Goal: Task Accomplishment & Management: Use online tool/utility

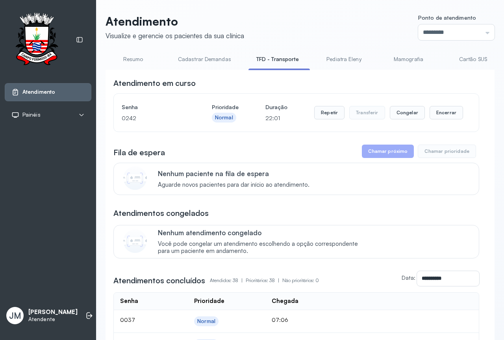
click at [130, 61] on link "Resumo" at bounding box center [133, 59] width 55 height 13
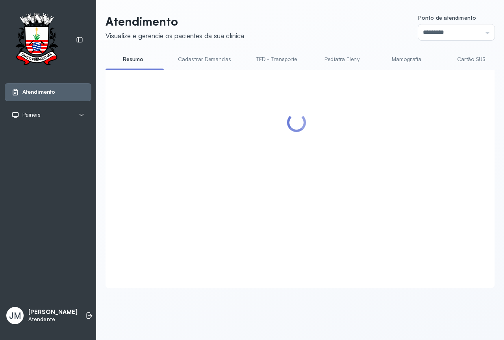
click at [398, 156] on div at bounding box center [296, 170] width 366 height 184
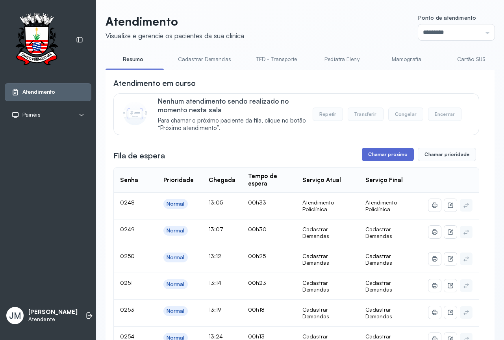
click at [391, 155] on button "Chamar próximo" at bounding box center [388, 154] width 52 height 13
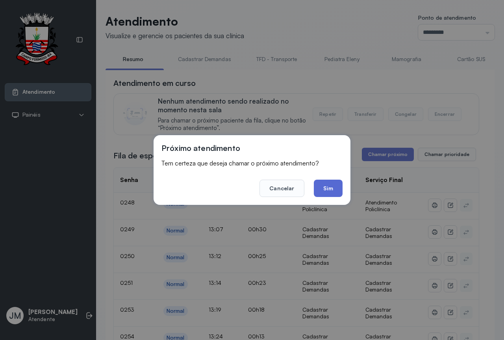
click at [331, 180] on button "Sim" at bounding box center [328, 188] width 29 height 17
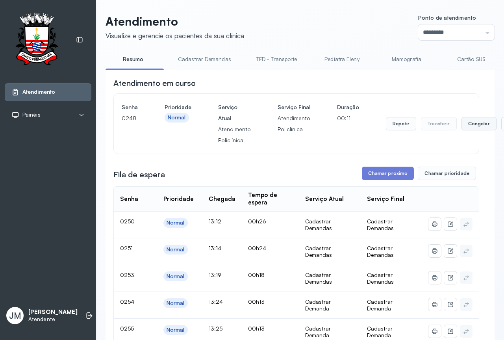
click at [469, 127] on button "Congelar" at bounding box center [479, 123] width 35 height 13
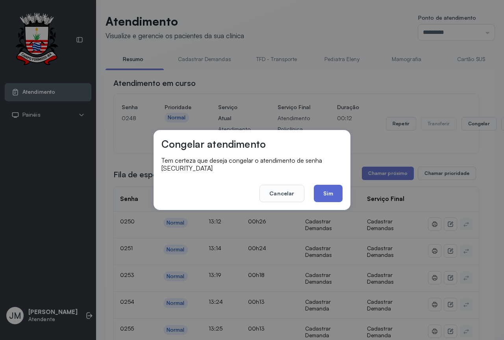
click at [334, 186] on button "Sim" at bounding box center [328, 193] width 29 height 17
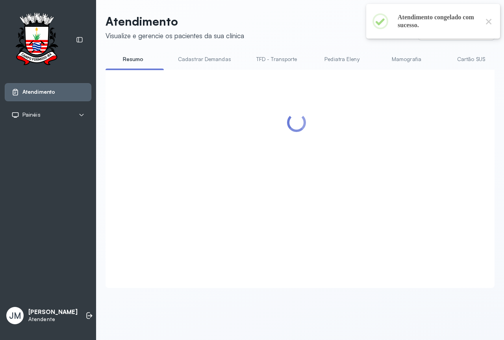
click at [384, 173] on div at bounding box center [296, 170] width 366 height 184
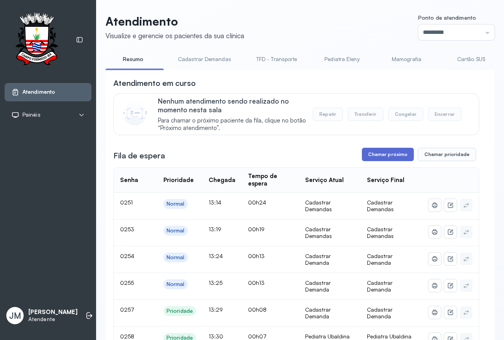
click at [388, 154] on button "Chamar próximo" at bounding box center [388, 154] width 52 height 13
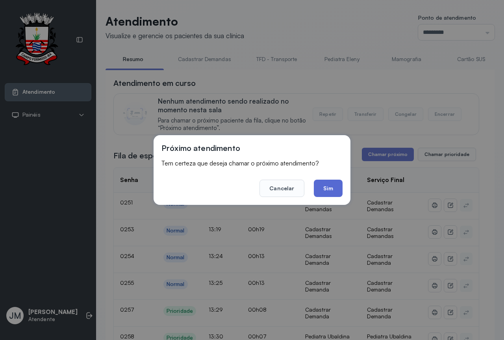
click at [339, 183] on button "Sim" at bounding box center [328, 188] width 29 height 17
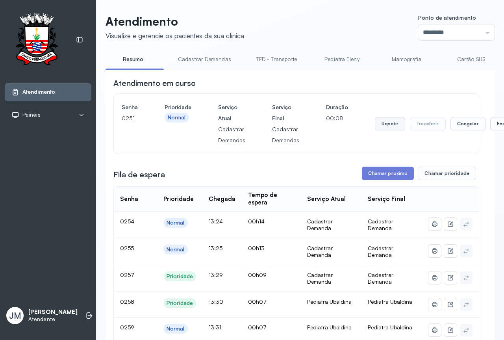
click at [384, 126] on button "Repetir" at bounding box center [390, 123] width 30 height 13
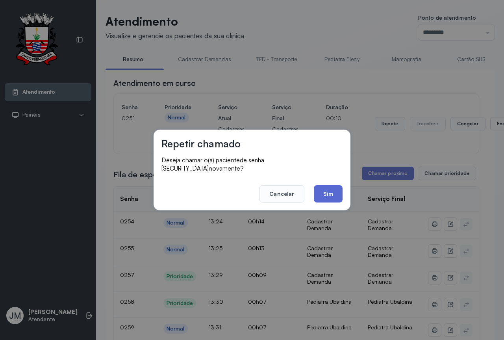
click at [321, 189] on button "Sim" at bounding box center [328, 193] width 29 height 17
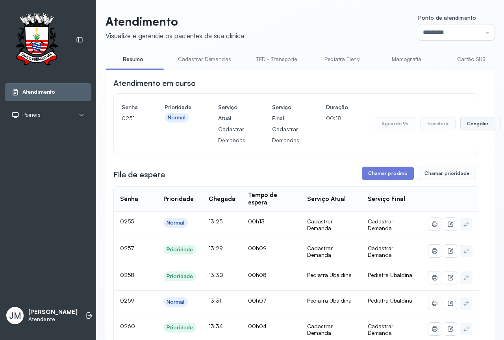
click at [477, 126] on button "Congelar" at bounding box center [477, 123] width 35 height 13
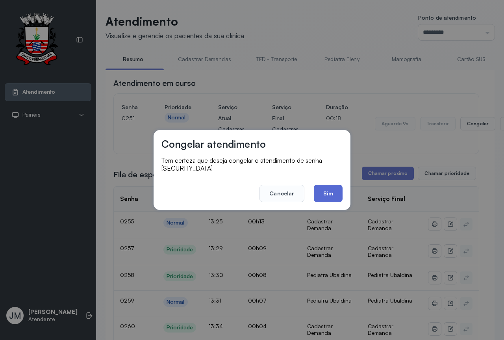
click at [332, 191] on button "Sim" at bounding box center [328, 193] width 29 height 17
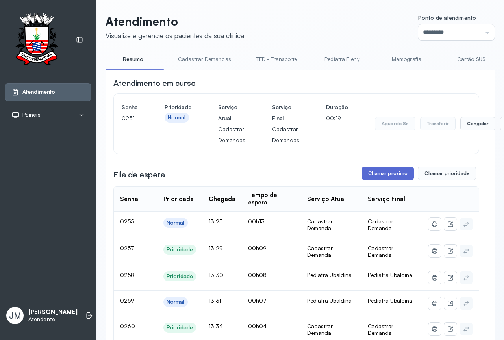
click at [371, 177] on button "Chamar próximo" at bounding box center [388, 173] width 52 height 13
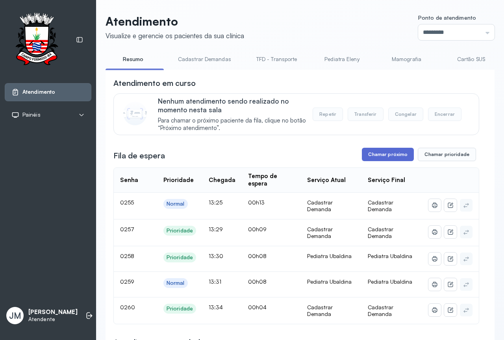
click at [388, 154] on button "Chamar próximo" at bounding box center [388, 154] width 52 height 13
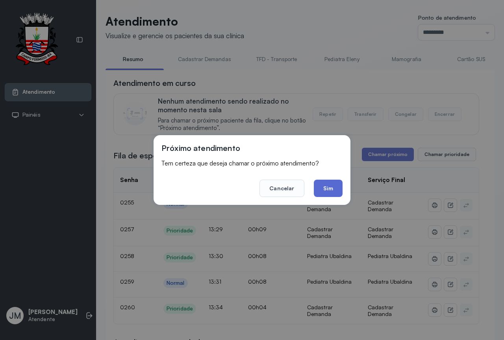
click at [319, 191] on button "Sim" at bounding box center [328, 188] width 29 height 17
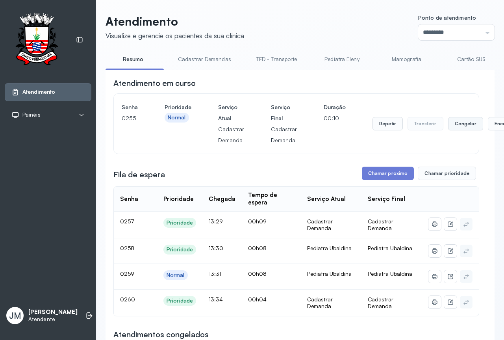
click at [463, 124] on button "Congelar" at bounding box center [465, 123] width 35 height 13
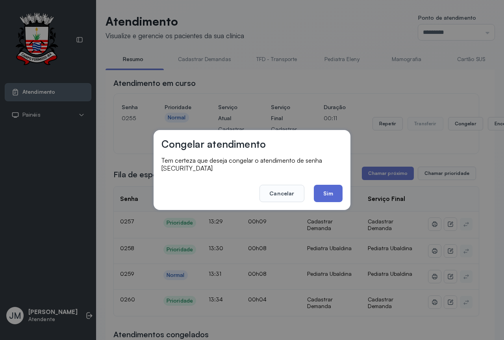
click at [333, 186] on button "Sim" at bounding box center [328, 193] width 29 height 17
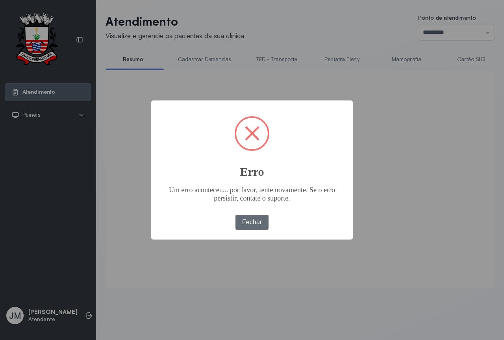
click at [254, 224] on button "Fechar" at bounding box center [252, 222] width 33 height 15
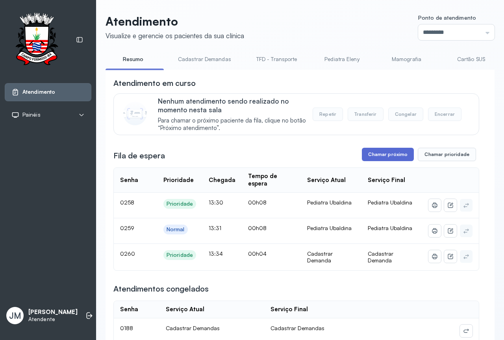
click at [382, 155] on button "Chamar próximo" at bounding box center [388, 154] width 52 height 13
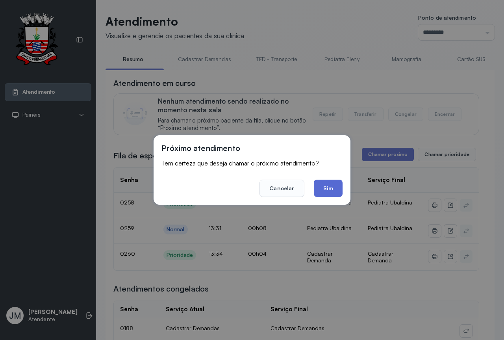
click at [328, 187] on button "Sim" at bounding box center [328, 188] width 29 height 17
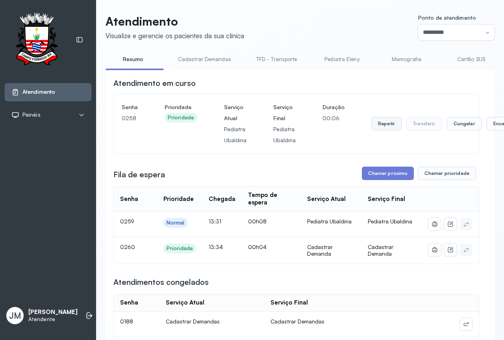
click at [379, 129] on button "Repetir" at bounding box center [386, 123] width 30 height 13
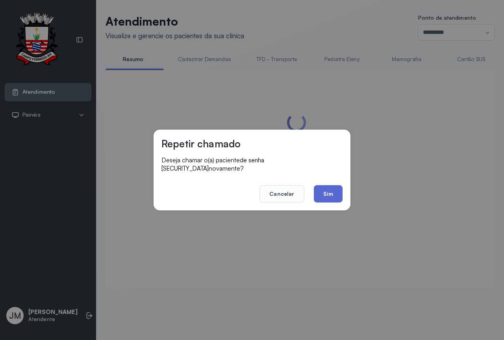
click at [325, 190] on button "Sim" at bounding box center [328, 193] width 29 height 17
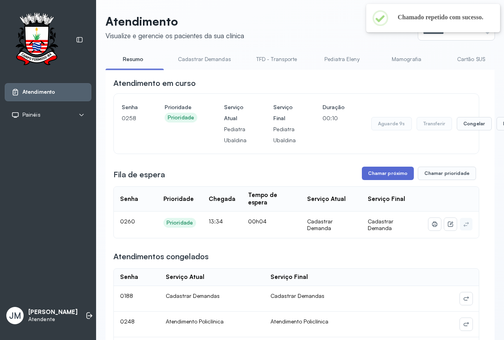
click at [376, 176] on button "Chamar próximo" at bounding box center [388, 173] width 52 height 13
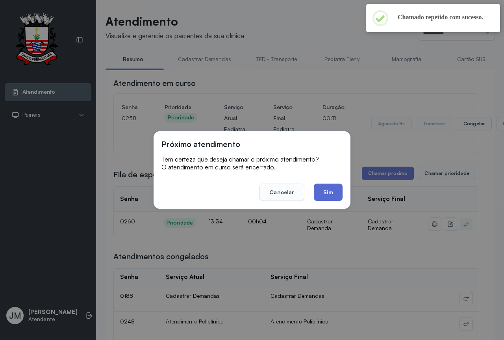
click at [325, 193] on button "Sim" at bounding box center [328, 192] width 29 height 17
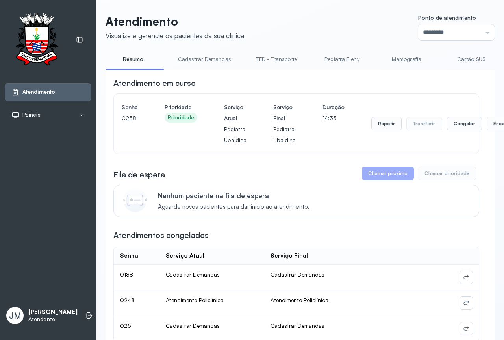
click at [269, 56] on link "TFD - Transporte" at bounding box center [277, 59] width 57 height 13
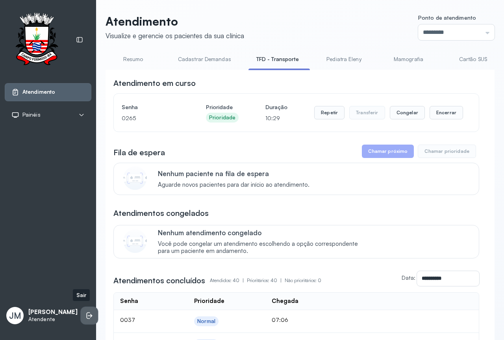
click at [87, 312] on icon at bounding box center [89, 315] width 4 height 7
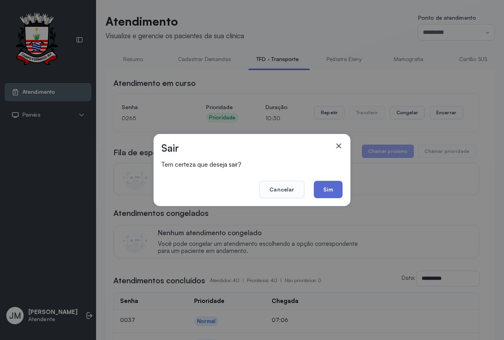
click at [335, 190] on button "Sim" at bounding box center [328, 189] width 29 height 17
